Goal: Register for event/course

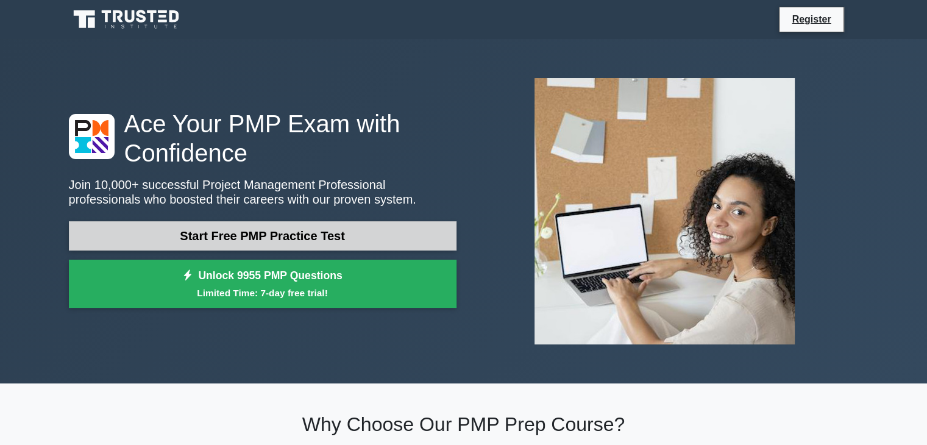
click at [208, 238] on link "Start Free PMP Practice Test" at bounding box center [263, 235] width 388 height 29
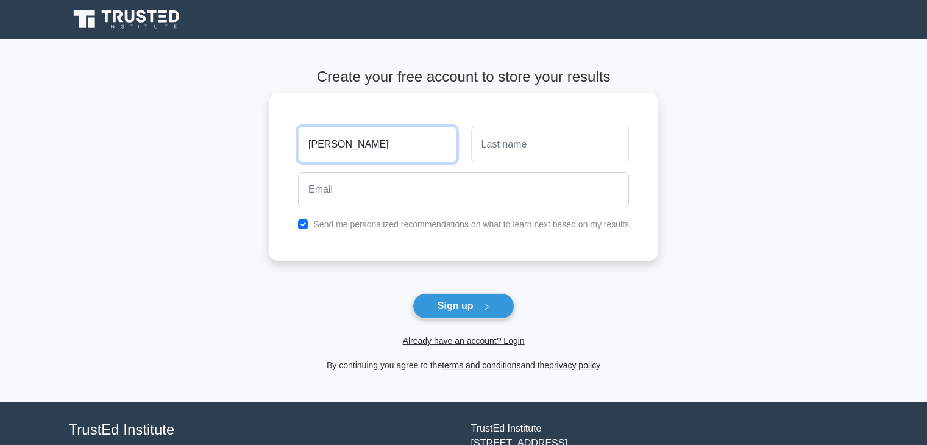
type input "sanil"
click at [529, 146] on input "text" at bounding box center [550, 144] width 158 height 35
type input "nath"
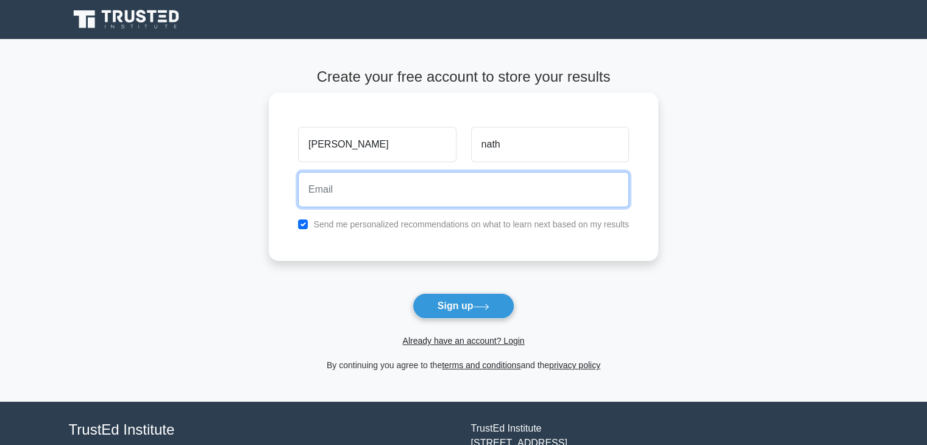
click at [351, 199] on input "email" at bounding box center [463, 189] width 331 height 35
type input "sanilnathks@gmail.com"
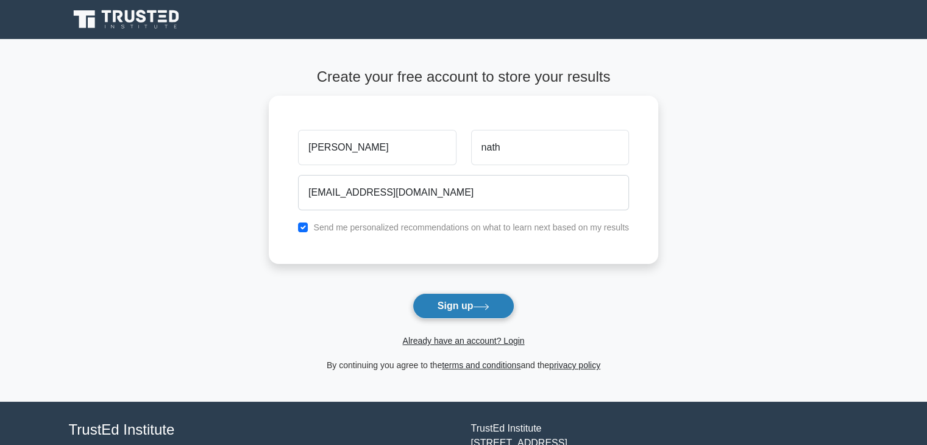
click at [457, 304] on button "Sign up" at bounding box center [464, 306] width 102 height 26
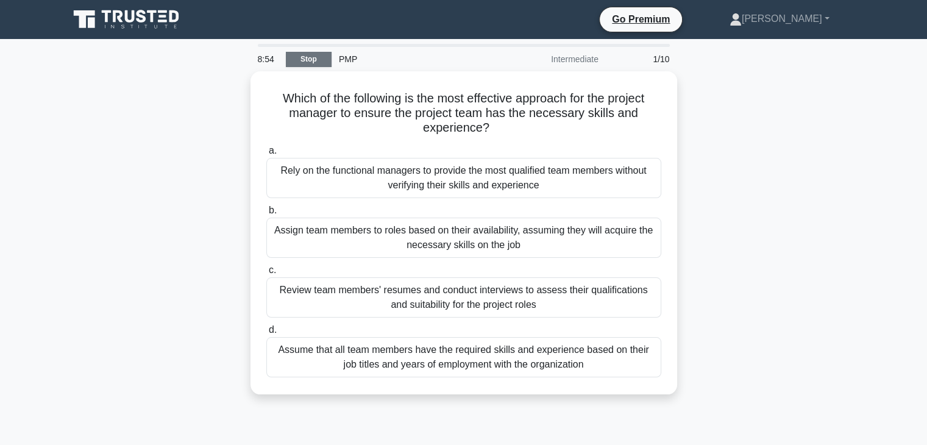
drag, startPoint x: 298, startPoint y: 58, endPoint x: 298, endPoint y: 66, distance: 7.9
click at [298, 58] on link "Stop" at bounding box center [309, 59] width 46 height 15
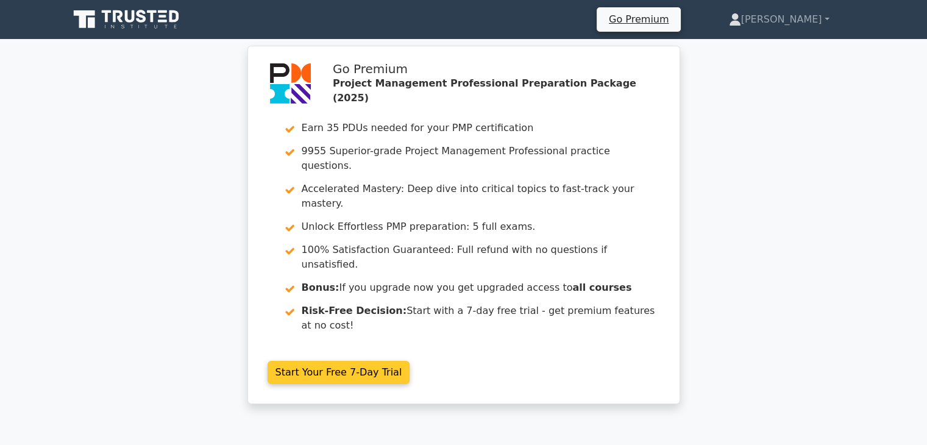
click at [329, 361] on link "Start Your Free 7-Day Trial" at bounding box center [339, 372] width 143 height 23
